Goal: Information Seeking & Learning: Learn about a topic

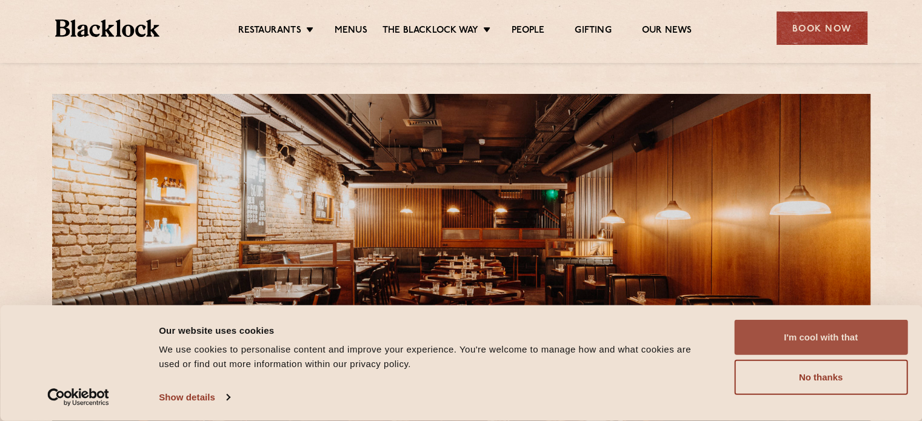
click at [793, 334] on button "I'm cool with that" at bounding box center [820, 337] width 173 height 35
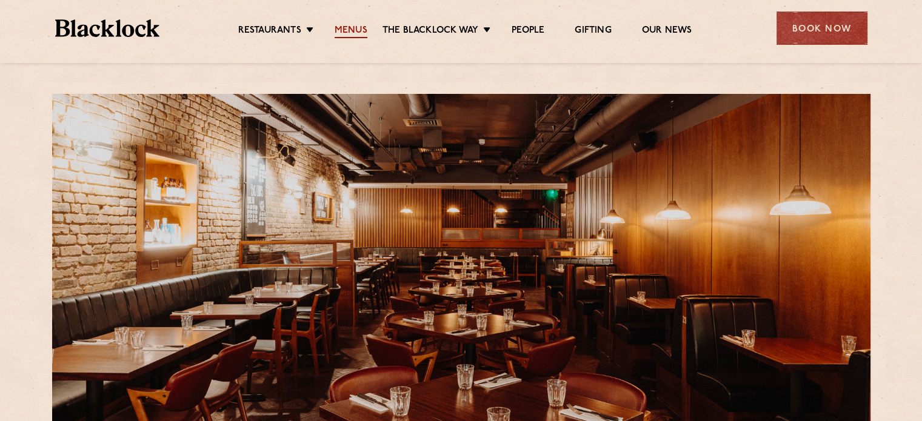
click at [350, 29] on link "Menus" at bounding box center [351, 31] width 33 height 13
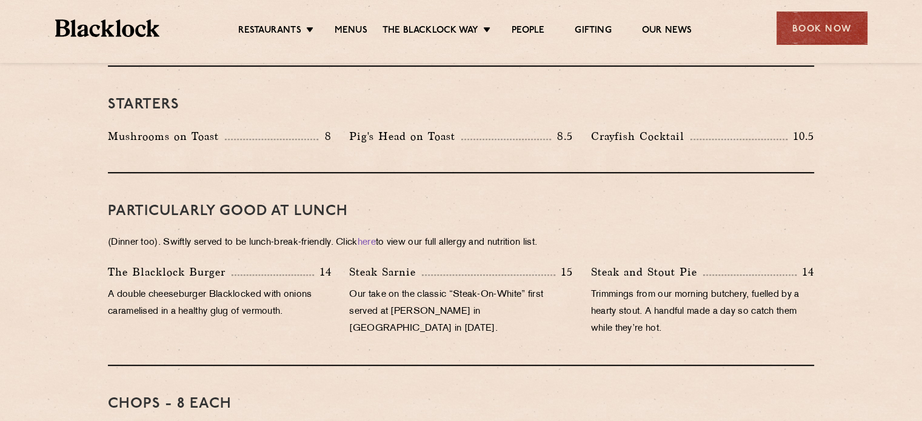
scroll to position [364, 0]
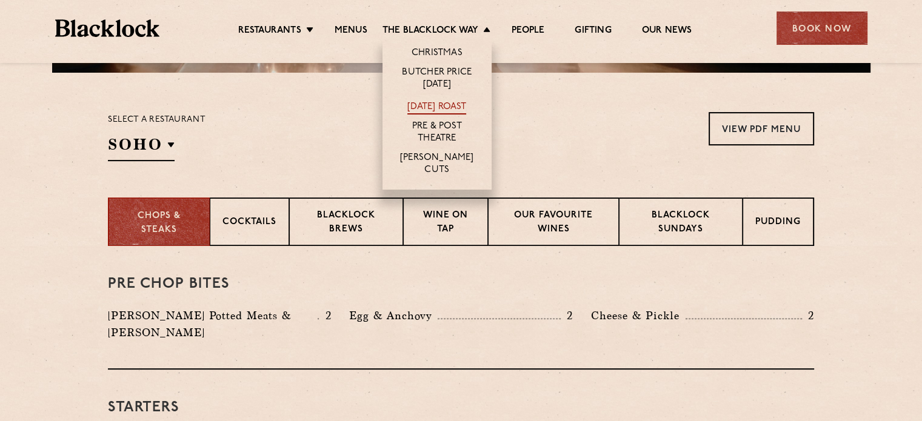
click at [461, 103] on link "[DATE] Roast" at bounding box center [436, 107] width 59 height 13
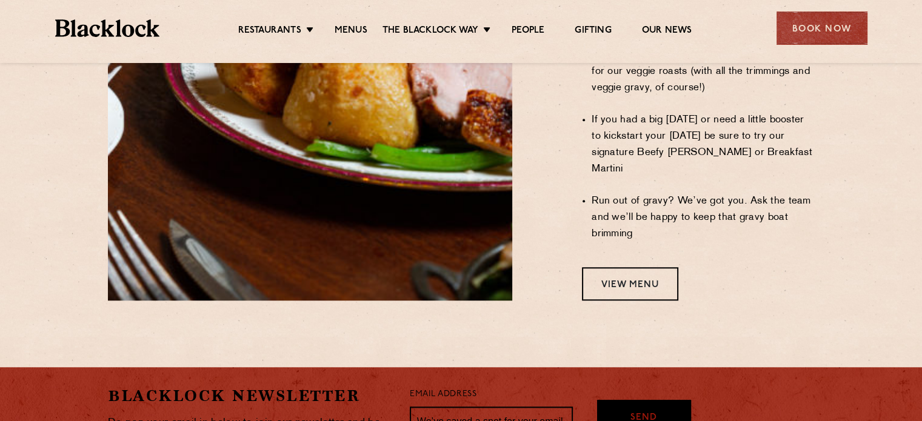
scroll to position [1152, 0]
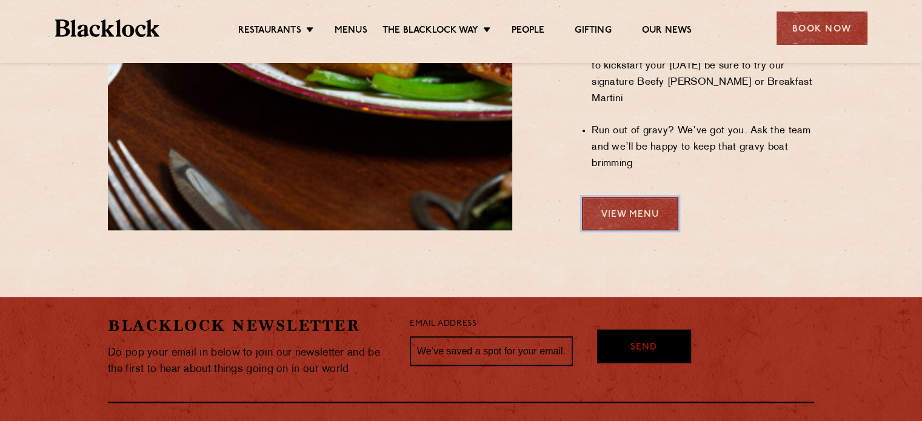
click at [621, 197] on link "View Menu" at bounding box center [630, 213] width 96 height 33
